Goal: Transaction & Acquisition: Subscribe to service/newsletter

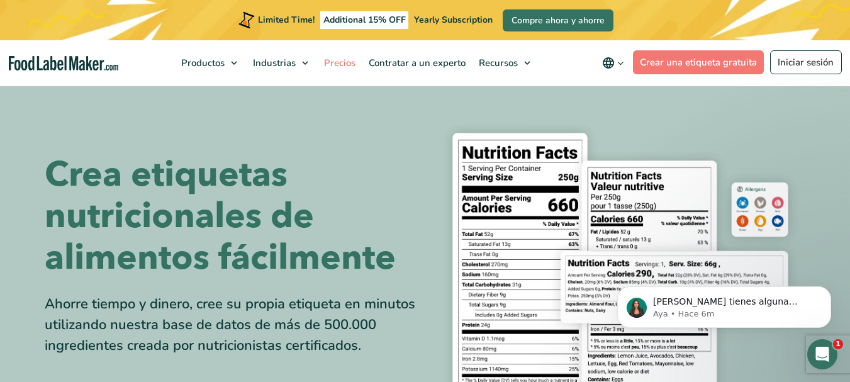
click at [335, 63] on span "Precios" at bounding box center [338, 63] width 36 height 13
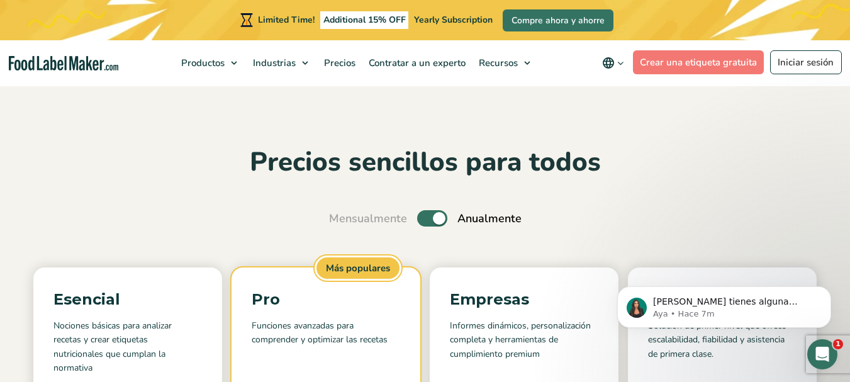
click at [429, 220] on label "Toggle" at bounding box center [432, 218] width 30 height 16
click at [340, 220] on input "Toggle" at bounding box center [336, 219] width 8 height 8
checkbox input "false"
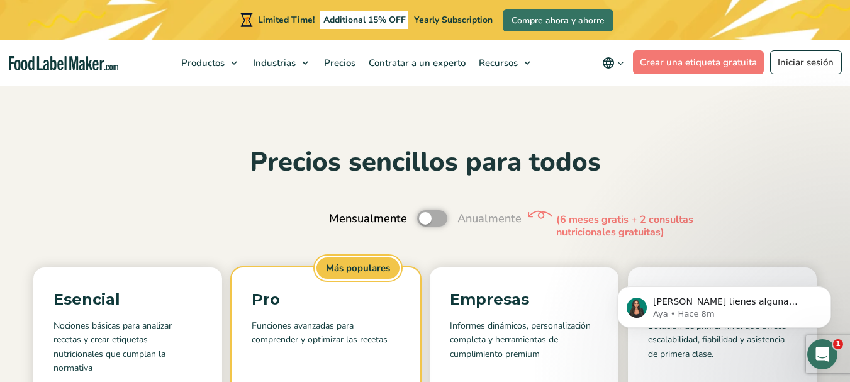
scroll to position [189, 0]
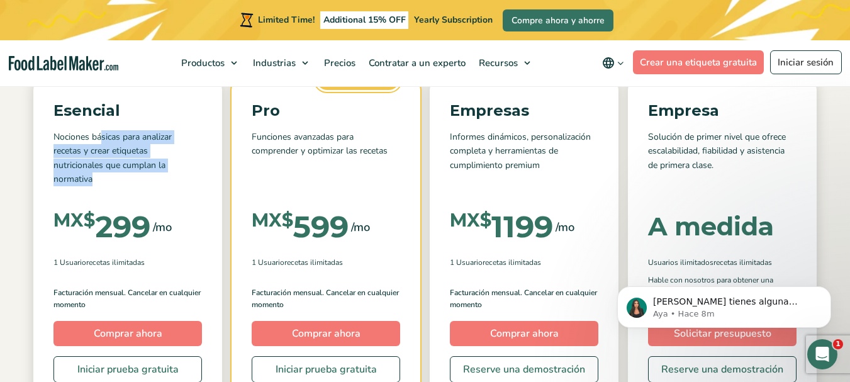
drag, startPoint x: 104, startPoint y: 131, endPoint x: 153, endPoint y: 182, distance: 70.7
click at [153, 182] on p "Nociones básicas para analizar recetas y crear etiquetas nutricionales que cump…" at bounding box center [127, 158] width 148 height 57
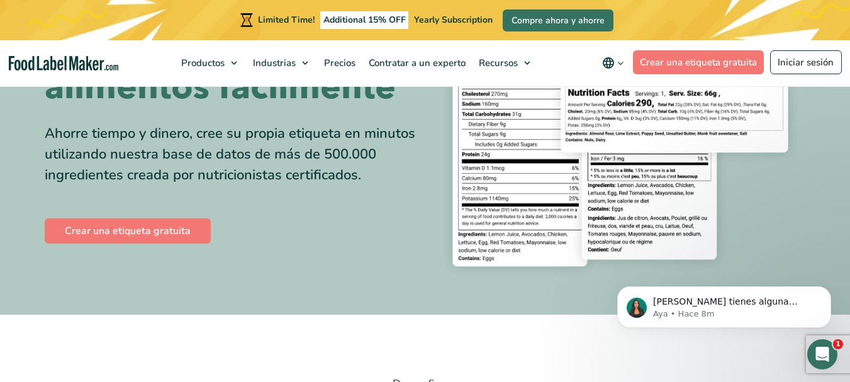
scroll to position [189, 0]
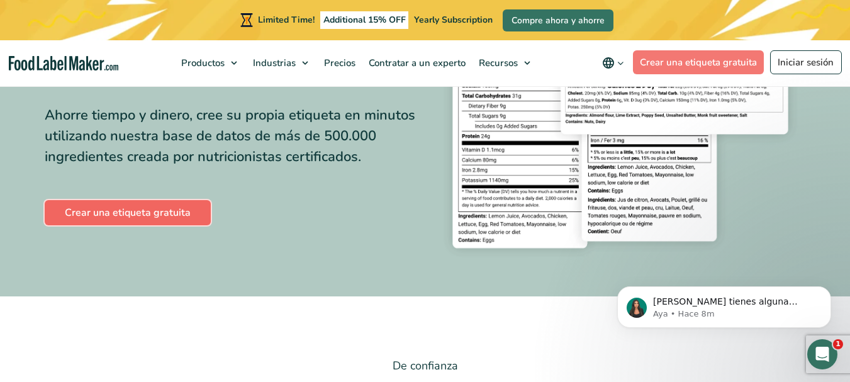
click at [145, 212] on link "Crear una etiqueta gratuita" at bounding box center [128, 212] width 166 height 25
